Goal: Find specific page/section: Find specific page/section

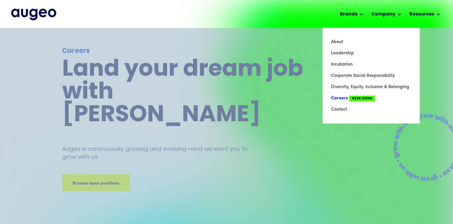
click at [339, 97] on link "Careers We're Hiring" at bounding box center [371, 97] width 80 height 11
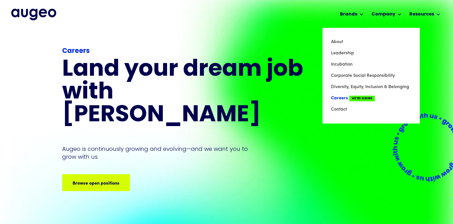
click at [341, 97] on link "Careers We're Hiring" at bounding box center [371, 97] width 80 height 11
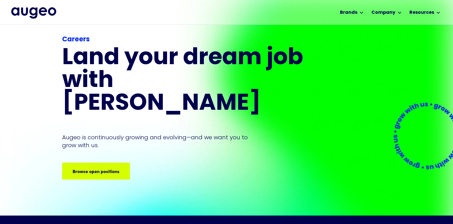
click at [100, 128] on div "Careers Land your dream job﻿ with Augeo Augeo is continuously growing and evolv…" at bounding box center [183, 107] width 243 height 145
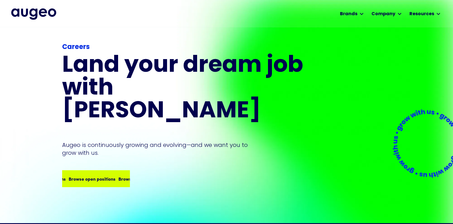
scroll to position [2, 0]
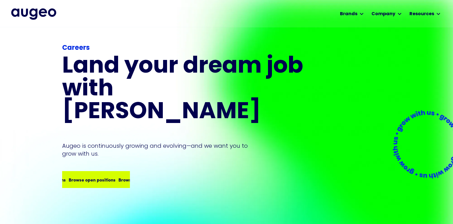
click at [101, 171] on div "Browse open positions Browse open positions Browse open positions Browse open p…" at bounding box center [96, 179] width 67 height 16
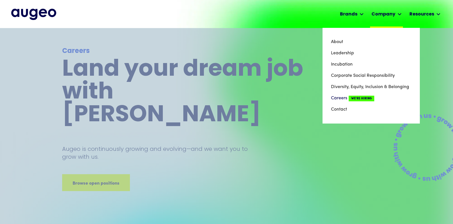
scroll to position [0, 0]
click at [339, 95] on link "Careers We're Hiring" at bounding box center [371, 97] width 80 height 11
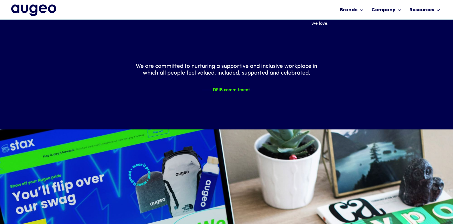
scroll to position [648, 0]
